Goal: Ask a question

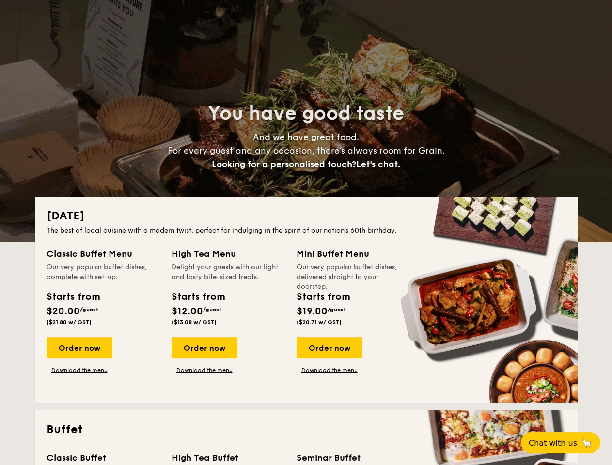
click at [306, 232] on div "The best of local cuisine with a modern twist, perfect for indulging in the spi…" at bounding box center [305, 231] width 519 height 10
click at [381, 164] on span "Let's chat." at bounding box center [378, 164] width 44 height 11
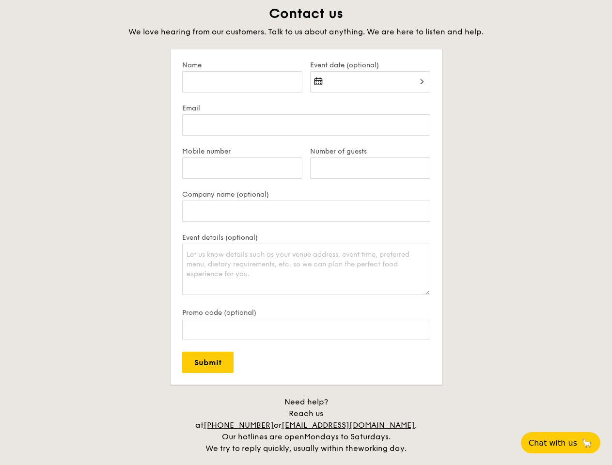
click at [329, 348] on div "Promo code (optional)" at bounding box center [306, 330] width 248 height 43
click at [566, 443] on span "Chat with us" at bounding box center [552, 442] width 48 height 9
